Goal: Task Accomplishment & Management: Manage account settings

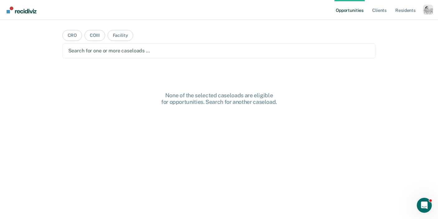
click at [423, 13] on ul "Opportunities Client s Resident s" at bounding box center [379, 10] width 89 height 20
click at [429, 13] on div "Profile dropdown button" at bounding box center [428, 10] width 10 height 10
click at [379, 25] on link "Profile" at bounding box center [403, 25] width 50 height 5
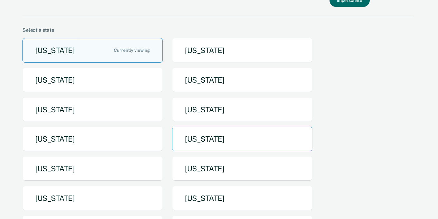
scroll to position [54, 0]
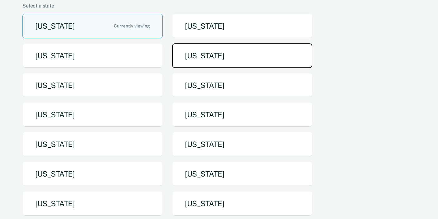
click at [193, 61] on button "[US_STATE]" at bounding box center [242, 55] width 140 height 25
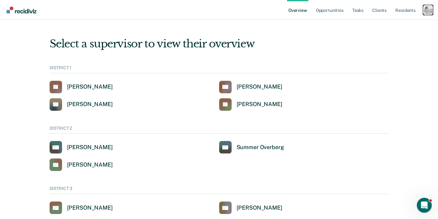
click at [433, 11] on div "Profile dropdown button" at bounding box center [428, 10] width 10 height 10
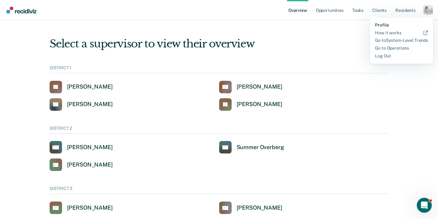
click at [386, 25] on link "Profile" at bounding box center [401, 24] width 53 height 5
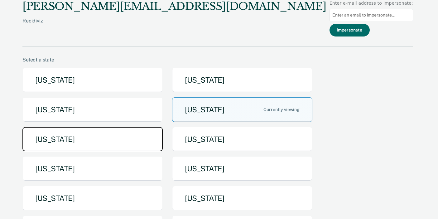
click at [119, 146] on button "[US_STATE]" at bounding box center [92, 139] width 140 height 25
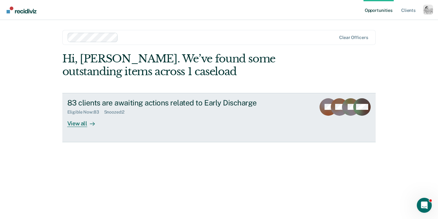
click at [83, 124] on div "View all" at bounding box center [84, 121] width 35 height 12
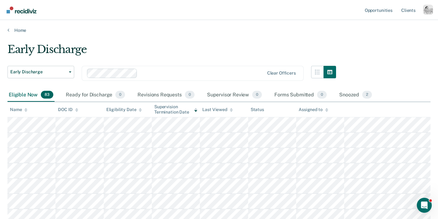
click at [60, 78] on div "Early Discharge Early Discharge" at bounding box center [40, 77] width 67 height 22
click at [61, 72] on span "Early Discharge" at bounding box center [38, 71] width 56 height 5
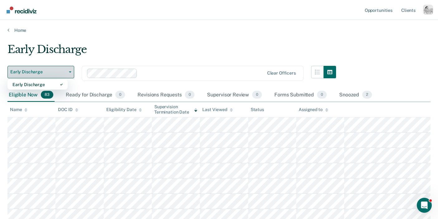
click at [61, 72] on span "Early Discharge" at bounding box center [38, 71] width 56 height 5
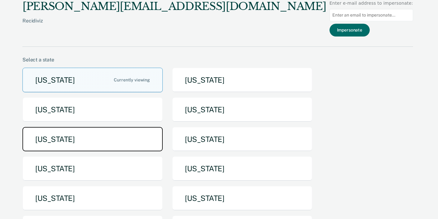
click at [89, 147] on button "[US_STATE]" at bounding box center [92, 139] width 140 height 25
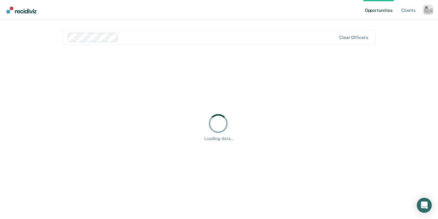
click at [164, 37] on div at bounding box center [229, 37] width 216 height 7
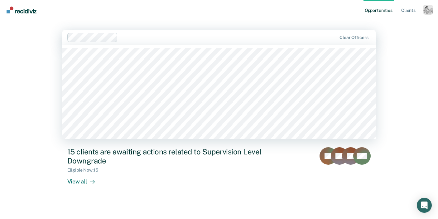
click at [25, 76] on div "Opportunities Client s Profile How it works Log Out [PERSON_NAME], 3 of 513. 51…" at bounding box center [219, 112] width 438 height 225
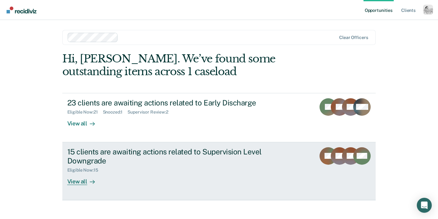
click at [87, 184] on div "View all" at bounding box center [84, 179] width 35 height 12
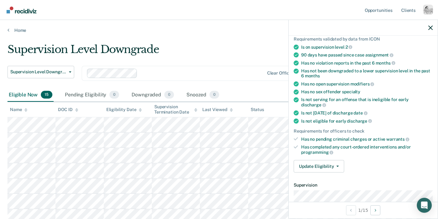
scroll to position [37, 0]
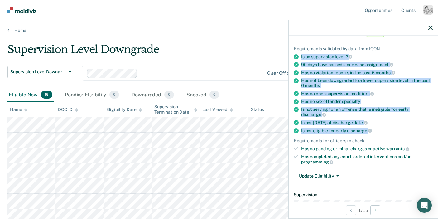
drag, startPoint x: 380, startPoint y: 123, endPoint x: 301, endPoint y: 57, distance: 103.5
click at [301, 57] on ul "Requirements validated by data from ICON Is on supervision level 2 90 days have…" at bounding box center [363, 105] width 139 height 119
copy ul "Is on supervision level 2 90 days have passed since case assignment Has no viol…"
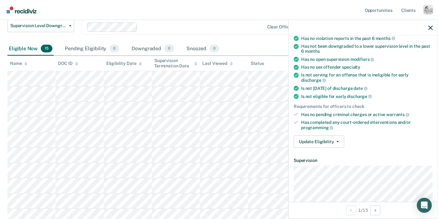
scroll to position [74, 0]
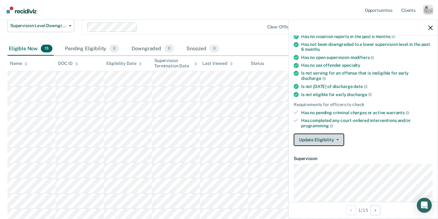
click at [326, 134] on button "Update Eligibility" at bounding box center [319, 140] width 51 height 12
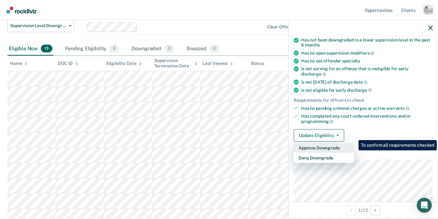
scroll to position [79, 0]
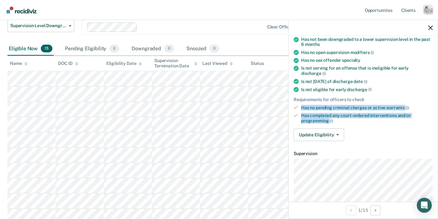
drag, startPoint x: 339, startPoint y: 112, endPoint x: 297, endPoint y: 102, distance: 43.3
click at [297, 102] on ul "Requirements validated by data from ICON Is on supervision level 2 90 days have…" at bounding box center [363, 64] width 139 height 119
copy ul "Has no pending criminal charges or active warrants Has completed any court-orde…"
click at [317, 129] on button "Update Eligibility" at bounding box center [319, 135] width 51 height 12
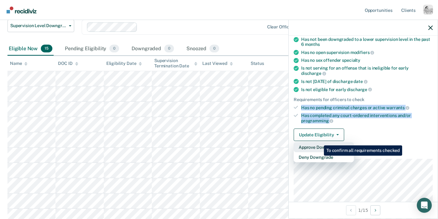
click at [320, 142] on button "Approve Downgrade" at bounding box center [324, 147] width 60 height 10
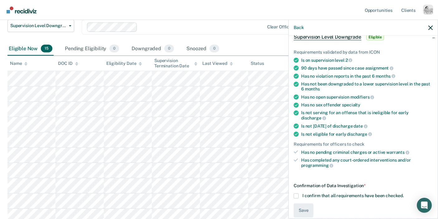
click at [315, 193] on span "I confirm that all requirements have been checked." at bounding box center [353, 195] width 101 height 5
click at [404, 193] on input "I confirm that all requirements have been checked." at bounding box center [404, 193] width 0 height 0
click at [304, 203] on button "Save" at bounding box center [304, 210] width 20 height 14
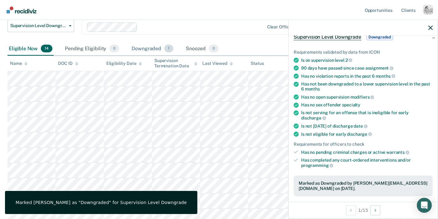
click at [149, 49] on div "Downgraded 1" at bounding box center [152, 49] width 44 height 14
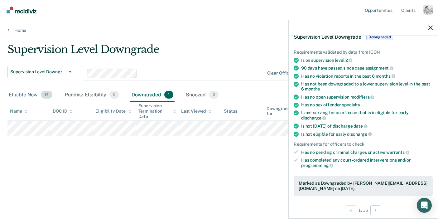
click at [33, 94] on div "Eligible Now 14" at bounding box center [30, 95] width 46 height 14
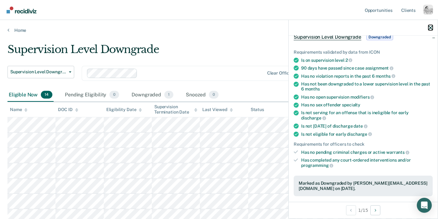
click at [433, 28] on icon "button" at bounding box center [431, 28] width 4 height 4
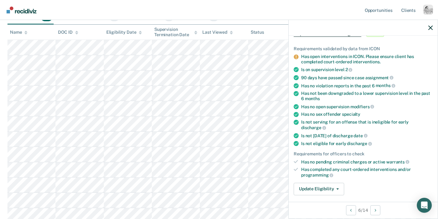
scroll to position [101, 0]
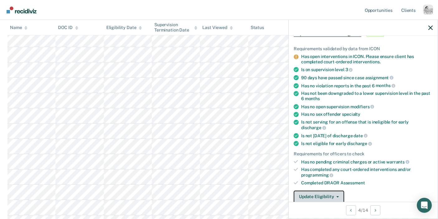
click at [325, 191] on button "Update Eligibility" at bounding box center [319, 197] width 51 height 12
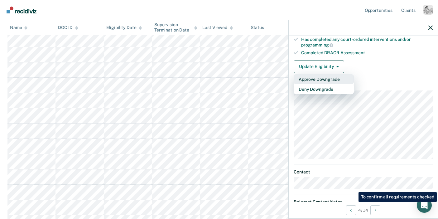
scroll to position [169, 0]
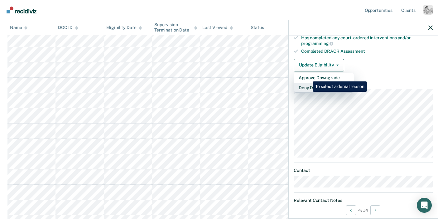
click at [308, 83] on button "Deny Downgrade" at bounding box center [324, 88] width 60 height 10
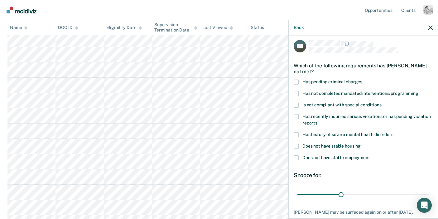
scroll to position [0, 0]
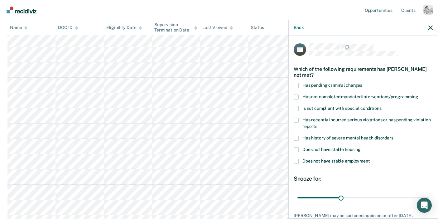
drag, startPoint x: 377, startPoint y: 161, endPoint x: 306, endPoint y: 94, distance: 97.6
click at [306, 94] on div "HD Which of the following requirements has [PERSON_NAME] not met? Has pending c…" at bounding box center [363, 146] width 139 height 207
click at [362, 163] on span "Does not have stable employment" at bounding box center [337, 161] width 68 height 5
click at [370, 159] on input "Does not have stable employment" at bounding box center [370, 159] width 0 height 0
click at [363, 159] on span "Does not have stable employment" at bounding box center [337, 161] width 68 height 5
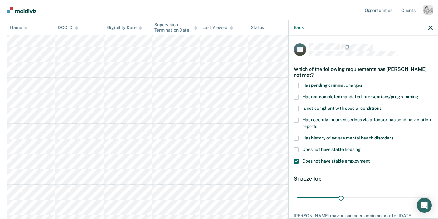
click at [370, 159] on input "Does not have stable employment" at bounding box center [370, 159] width 0 height 0
click at [363, 160] on span "Does not have stable employment" at bounding box center [337, 161] width 68 height 5
click at [370, 159] on input "Does not have stable employment" at bounding box center [370, 159] width 0 height 0
drag, startPoint x: 342, startPoint y: 197, endPoint x: 442, endPoint y: 204, distance: 100.5
type input "90"
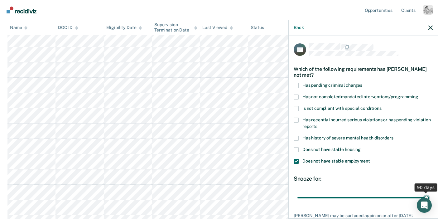
click at [429, 203] on input "range" at bounding box center [364, 197] width 132 height 11
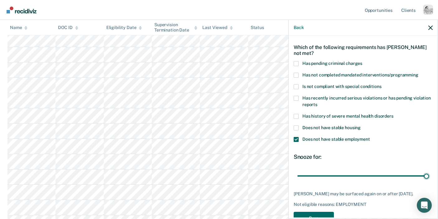
scroll to position [40, 0]
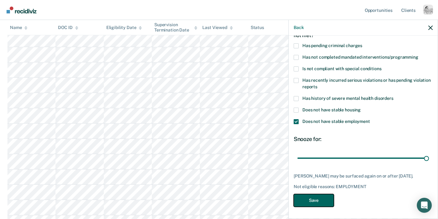
click at [316, 200] on button "Save" at bounding box center [314, 200] width 40 height 13
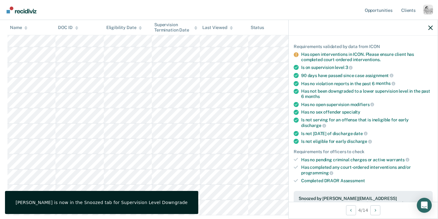
scroll to position [0, 0]
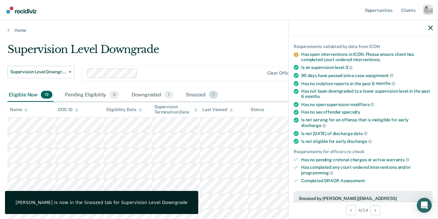
click at [196, 88] on div "Supervision Level Downgrade Supervision Level Downgrade Early Discharge Supervi…" at bounding box center [218, 178] width 423 height 271
drag, startPoint x: 197, startPoint y: 90, endPoint x: 144, endPoint y: 79, distance: 54.8
click at [197, 89] on div "Snoozed 1" at bounding box center [202, 95] width 35 height 14
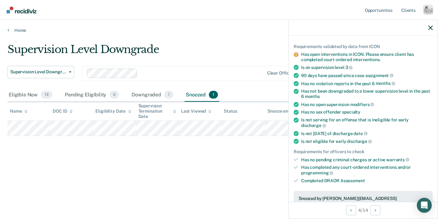
click at [434, 30] on div at bounding box center [363, 28] width 149 height 16
click at [432, 27] on icon "button" at bounding box center [431, 28] width 4 height 4
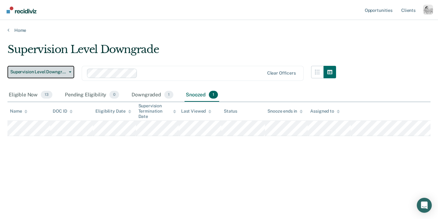
click at [36, 71] on span "Supervision Level Downgrade" at bounding box center [38, 71] width 56 height 5
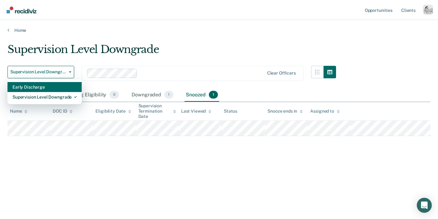
click at [37, 90] on div "Early Discharge" at bounding box center [44, 87] width 64 height 10
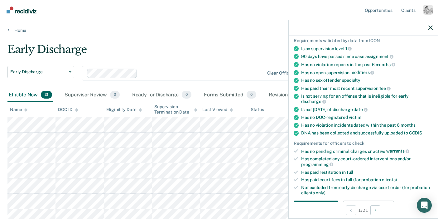
scroll to position [143, 0]
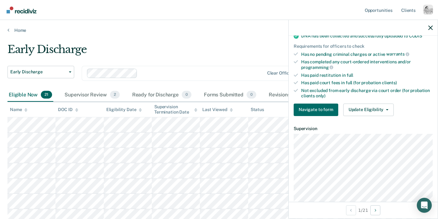
click at [368, 92] on div "Requirements validated by data from ICON Is on supervision level 1 90 days have…" at bounding box center [363, 26] width 149 height 190
click at [369, 104] on button "Update Eligibility" at bounding box center [369, 110] width 51 height 12
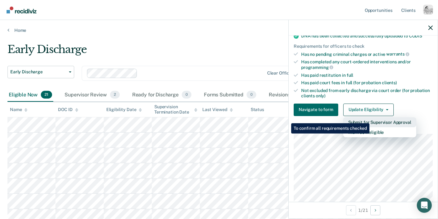
click at [371, 119] on button "Submit for Supervisor Approval" at bounding box center [380, 122] width 73 height 10
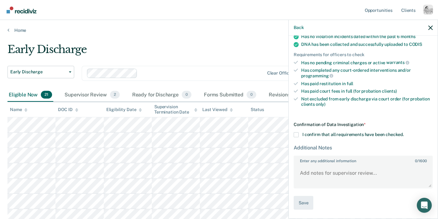
scroll to position [127, 0]
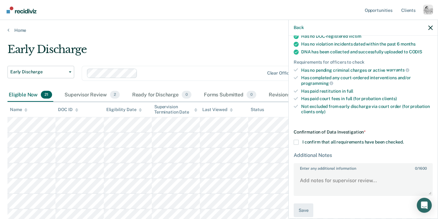
click at [301, 32] on div "Back" at bounding box center [363, 28] width 149 height 16
click at [300, 29] on button "Back" at bounding box center [299, 27] width 10 height 5
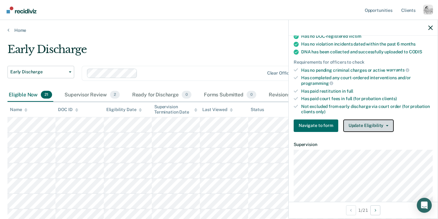
click at [375, 120] on button "Update Eligibility" at bounding box center [369, 126] width 51 height 12
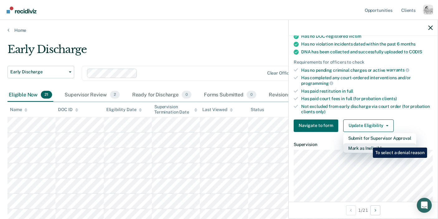
click at [369, 143] on button "Mark as Ineligible" at bounding box center [380, 148] width 73 height 10
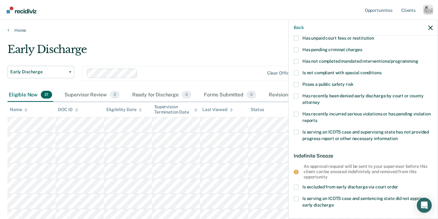
scroll to position [38, 0]
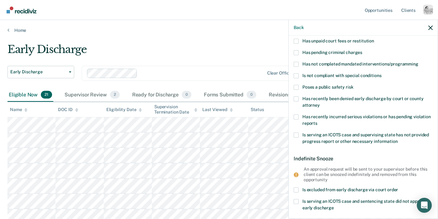
click at [363, 64] on span "Has not completed mandated interventions/programming" at bounding box center [361, 63] width 116 height 5
click at [419, 62] on input "Has not completed mandated interventions/programming" at bounding box center [419, 62] width 0 height 0
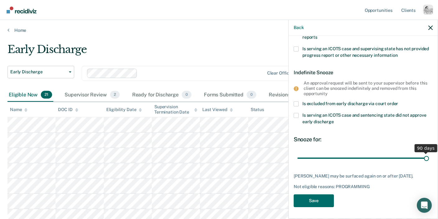
drag, startPoint x: 342, startPoint y: 156, endPoint x: 439, endPoint y: 157, distance: 97.1
click at [429, 157] on input "range" at bounding box center [364, 158] width 132 height 11
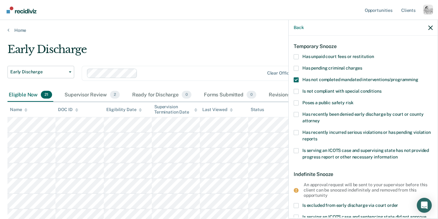
scroll to position [0, 0]
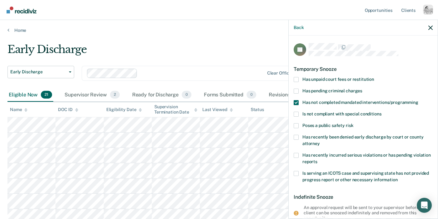
click at [296, 100] on span at bounding box center [296, 102] width 5 height 5
click at [419, 100] on input "Has not completed mandated interventions/programming" at bounding box center [419, 100] width 0 height 0
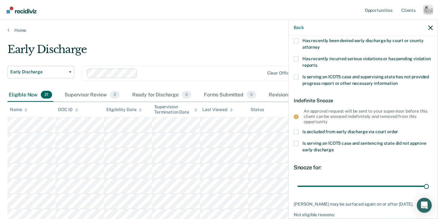
scroll to position [96, 0]
click at [333, 84] on span "Is serving an ICOTS case and supervising state has not provided progress report…" at bounding box center [366, 81] width 127 height 12
click at [398, 82] on input "Is serving an ICOTS case and supervising state has not provided progress report…" at bounding box center [398, 82] width 0 height 0
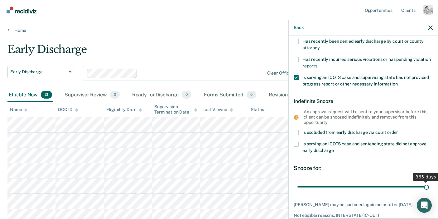
drag, startPoint x: 332, startPoint y: 186, endPoint x: 436, endPoint y: 187, distance: 104.2
click at [429, 187] on input "range" at bounding box center [364, 186] width 132 height 11
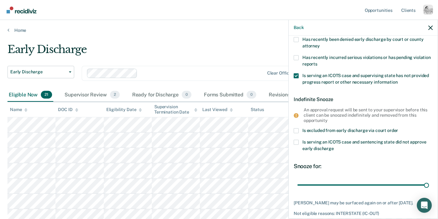
click at [312, 61] on span "Has recently incurred serious violations or has pending violation reports" at bounding box center [367, 61] width 129 height 12
click at [318, 62] on input "Has recently incurred serious violations or has pending violation reports" at bounding box center [318, 62] width 0 height 0
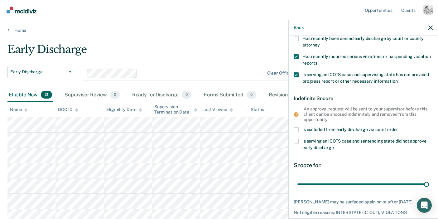
click at [296, 73] on span at bounding box center [296, 74] width 5 height 5
click at [398, 79] on input "Is serving an ICOTS case and supervising state has not provided progress report…" at bounding box center [398, 79] width 0 height 0
click at [296, 56] on span at bounding box center [296, 56] width 5 height 5
click at [318, 61] on input "Has recently incurred serious violations or has pending violation reports" at bounding box center [318, 61] width 0 height 0
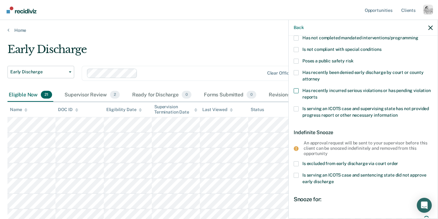
scroll to position [54, 0]
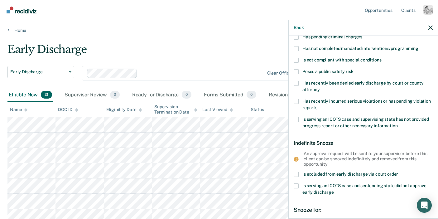
click at [323, 84] on span "Has recently been denied early discharge by court or county attorney" at bounding box center [363, 87] width 121 height 12
click at [320, 87] on input "Has recently been denied early discharge by court or county attorney" at bounding box center [320, 87] width 0 height 0
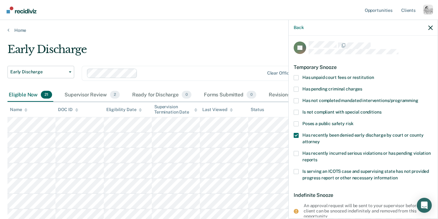
scroll to position [1, 0]
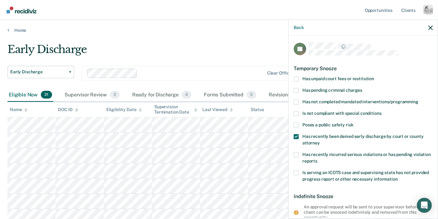
click at [334, 81] on label "Has unpaid court fees or restitution" at bounding box center [363, 79] width 139 height 7
click at [375, 76] on input "Has unpaid court fees or restitution" at bounding box center [375, 76] width 0 height 0
click at [293, 137] on div "TF Temporary Snooze Has unpaid court fees or restitution Has pending criminal c…" at bounding box center [363, 127] width 149 height 182
click at [298, 136] on span at bounding box center [296, 136] width 5 height 5
click at [320, 141] on input "Has recently been denied early discharge by court or county attorney" at bounding box center [320, 141] width 0 height 0
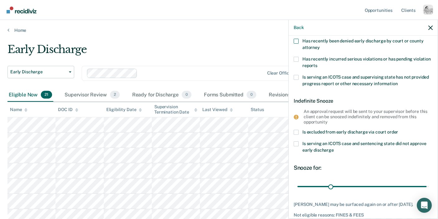
scroll to position [110, 0]
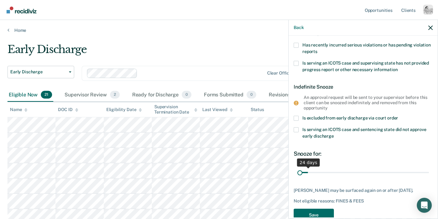
drag, startPoint x: 401, startPoint y: 173, endPoint x: 291, endPoint y: 175, distance: 110.2
click at [298, 175] on input "range" at bounding box center [364, 172] width 132 height 11
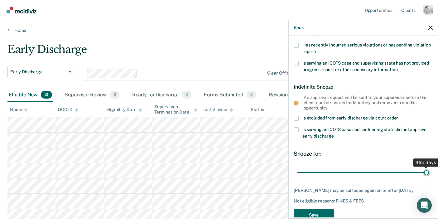
drag, startPoint x: 300, startPoint y: 172, endPoint x: 442, endPoint y: 173, distance: 141.7
type input "365"
click at [429, 173] on input "range" at bounding box center [364, 172] width 132 height 11
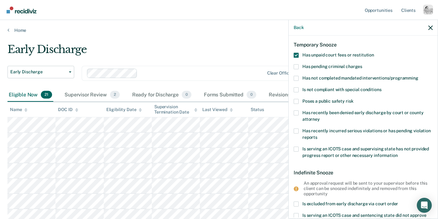
scroll to position [0, 0]
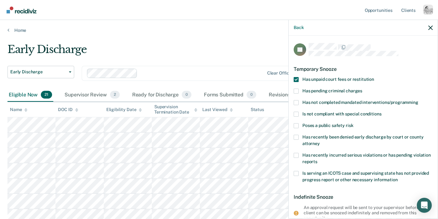
click at [299, 82] on label "Has unpaid court fees or restitution" at bounding box center [363, 80] width 139 height 7
click at [375, 77] on input "Has unpaid court fees or restitution" at bounding box center [375, 77] width 0 height 0
click at [321, 92] on span "Has pending criminal charges" at bounding box center [333, 90] width 60 height 5
click at [363, 89] on input "Has pending criminal charges" at bounding box center [363, 89] width 0 height 0
click at [348, 128] on label "Poses a public safety risk" at bounding box center [363, 126] width 139 height 7
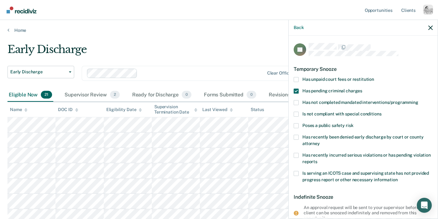
click at [354, 123] on input "Poses a public safety risk" at bounding box center [354, 123] width 0 height 0
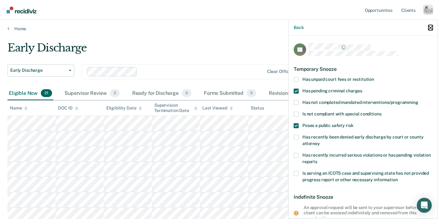
click at [431, 28] on icon "button" at bounding box center [431, 28] width 4 height 4
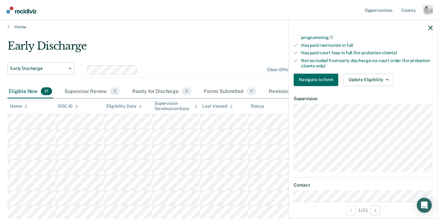
scroll to position [207, 0]
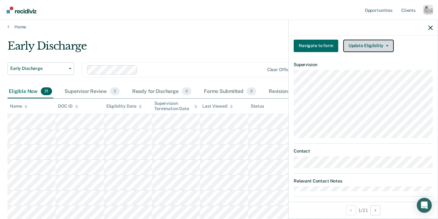
click at [375, 42] on button "Update Eligibility" at bounding box center [369, 46] width 51 height 12
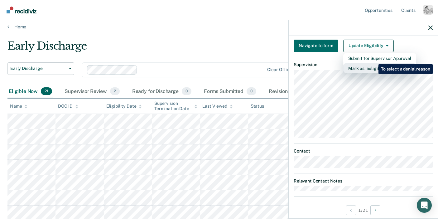
click at [374, 63] on button "Mark as Ineligible" at bounding box center [380, 68] width 73 height 10
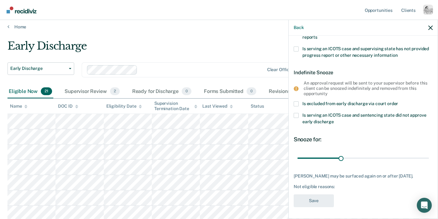
scroll to position [0, 0]
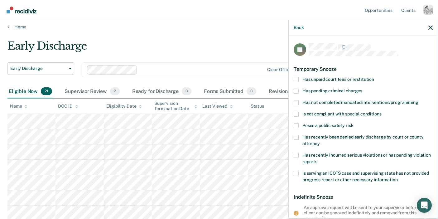
click at [359, 77] on span "Has unpaid court fees or restitution" at bounding box center [339, 79] width 72 height 5
click at [375, 77] on input "Has unpaid court fees or restitution" at bounding box center [375, 77] width 0 height 0
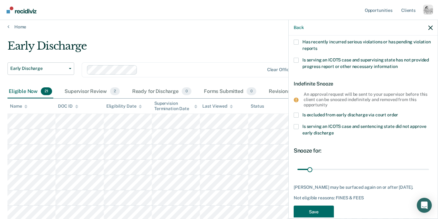
scroll to position [125, 0]
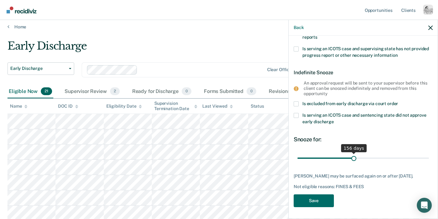
drag, startPoint x: 311, startPoint y: 157, endPoint x: 354, endPoint y: 160, distance: 43.8
type input "156"
click at [354, 160] on input "range" at bounding box center [364, 158] width 132 height 11
click at [314, 102] on span "Is excluded from early discharge via court order" at bounding box center [351, 103] width 96 height 5
click at [399, 101] on input "Is excluded from early discharge via court order" at bounding box center [399, 101] width 0 height 0
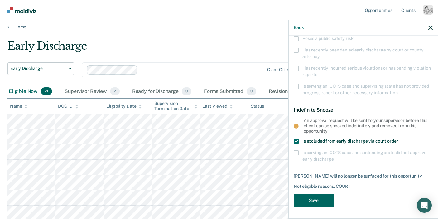
scroll to position [7, 0]
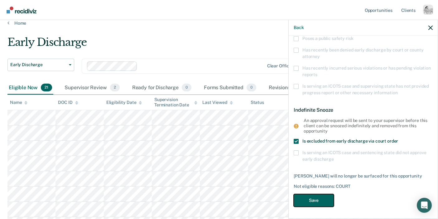
click at [315, 198] on button "Save" at bounding box center [314, 200] width 40 height 13
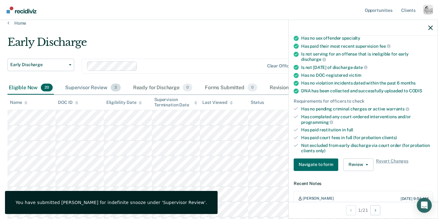
click at [100, 83] on div "Supervisor Review 3" at bounding box center [93, 88] width 58 height 14
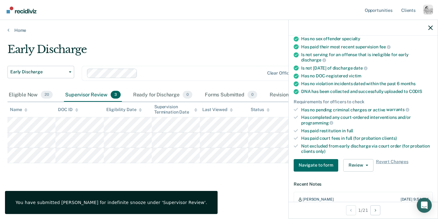
scroll to position [0, 0]
click at [429, 29] on icon "button" at bounding box center [431, 28] width 4 height 4
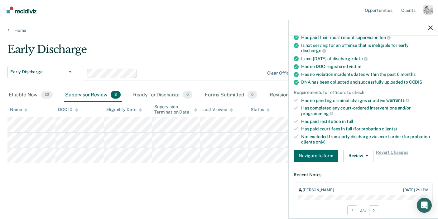
scroll to position [96, 0]
click at [354, 150] on button "Review" at bounding box center [359, 156] width 30 height 12
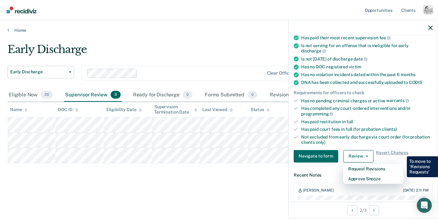
click at [357, 126] on ul "Requirements validated by data from ICON Is on supervision level 2 90 days have…" at bounding box center [363, 67] width 139 height 158
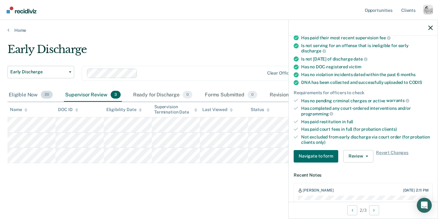
click at [28, 98] on div "Eligible Now 20" at bounding box center [30, 95] width 47 height 14
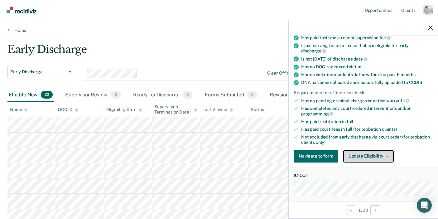
click at [356, 150] on button "Update Eligibility" at bounding box center [369, 156] width 51 height 12
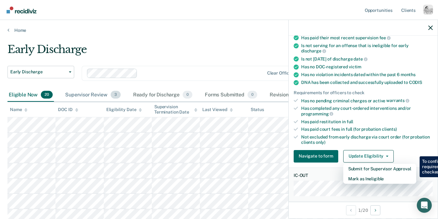
click at [97, 91] on div "Supervisor Review 3" at bounding box center [93, 95] width 58 height 14
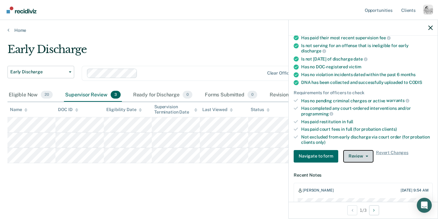
click at [355, 150] on button "Review" at bounding box center [359, 156] width 30 height 12
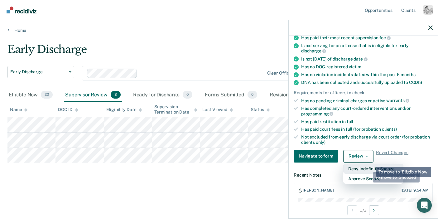
drag, startPoint x: 367, startPoint y: 172, endPoint x: 372, endPoint y: 162, distance: 10.9
click at [372, 164] on div "Deny Indefinite Snooze Approve Snooze" at bounding box center [374, 174] width 60 height 20
click at [372, 164] on button "Deny Indefinite Snooze" at bounding box center [374, 169] width 60 height 10
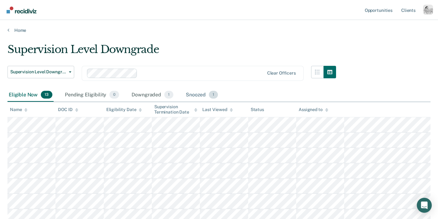
click at [190, 94] on div "Snoozed 1" at bounding box center [202, 95] width 35 height 14
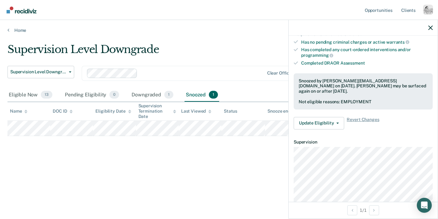
scroll to position [155, 0]
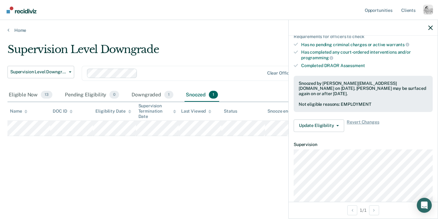
click at [333, 98] on div "Snoozed by kim@recidiviz.org on September 17, 2025. Hunter Dake may be surfaced…" at bounding box center [363, 94] width 139 height 36
click at [329, 120] on button "Update Eligibility" at bounding box center [319, 126] width 51 height 12
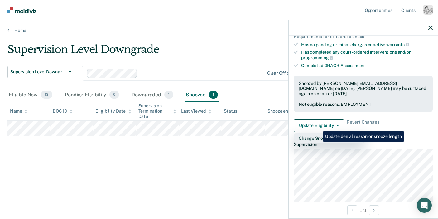
click at [319, 133] on button "Change Snooze/Denial Reason" at bounding box center [329, 138] width 71 height 10
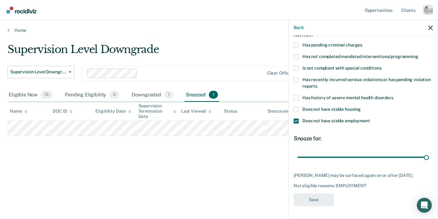
scroll to position [40, 0]
